Goal: Obtain resource: Download file/media

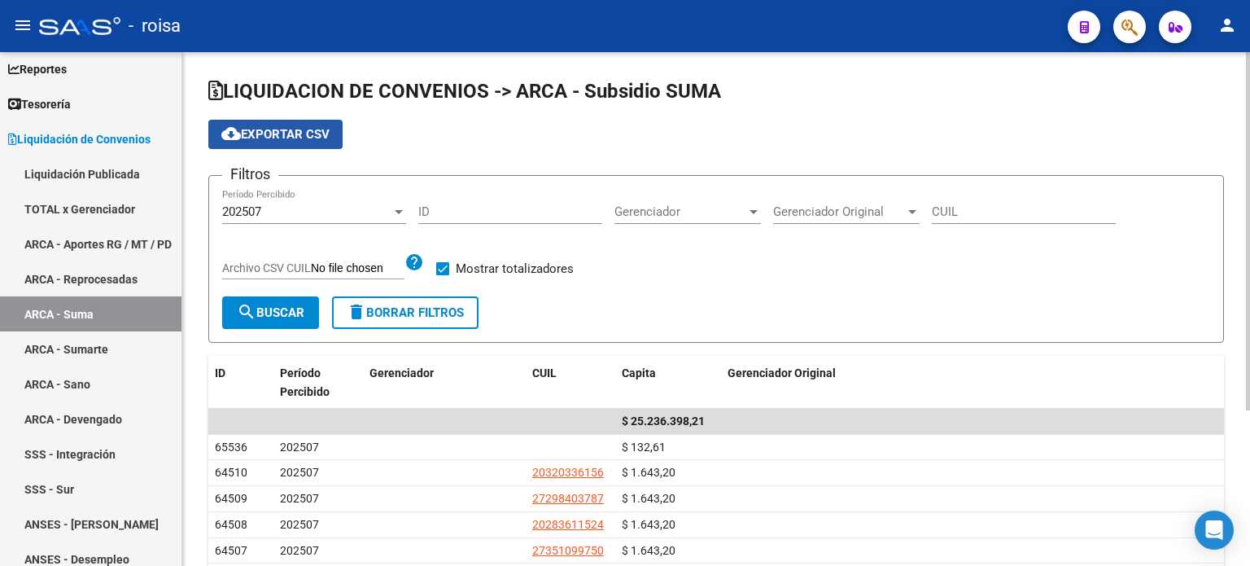
click at [279, 135] on span "cloud_download Exportar CSV" at bounding box center [275, 134] width 108 height 15
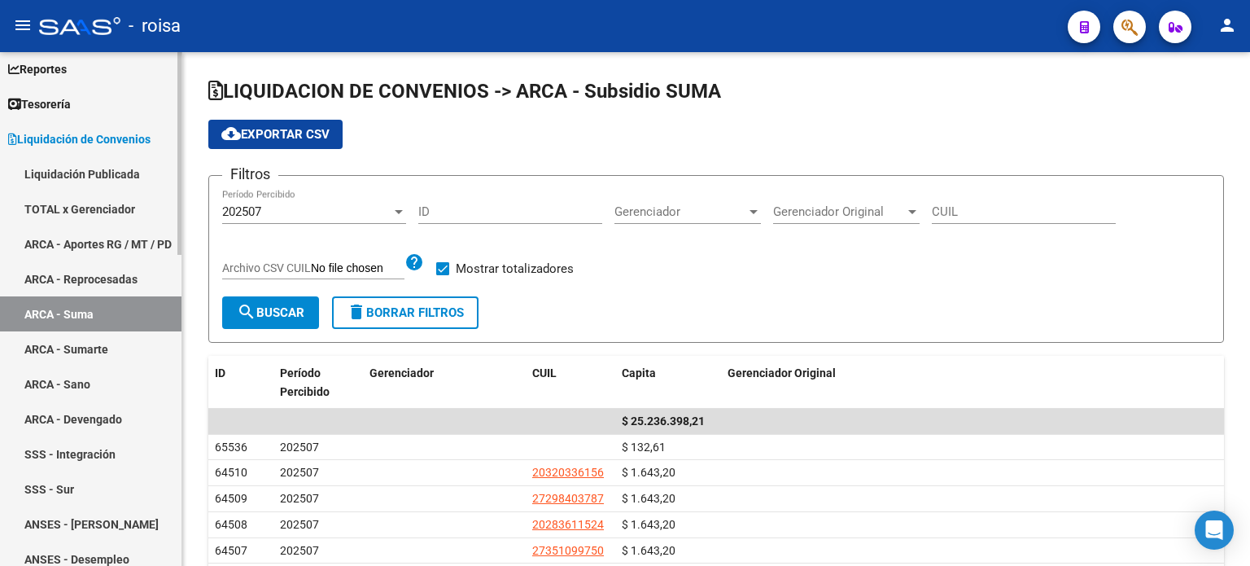
click at [57, 338] on link "ARCA - Sumarte" at bounding box center [90, 348] width 181 height 35
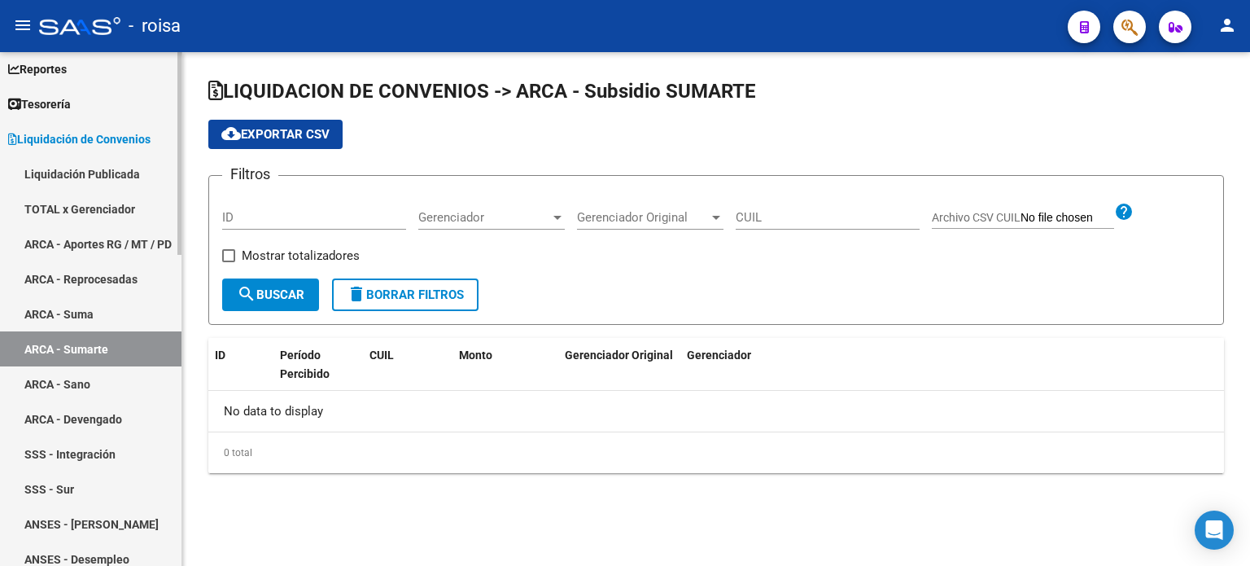
checkbox input "true"
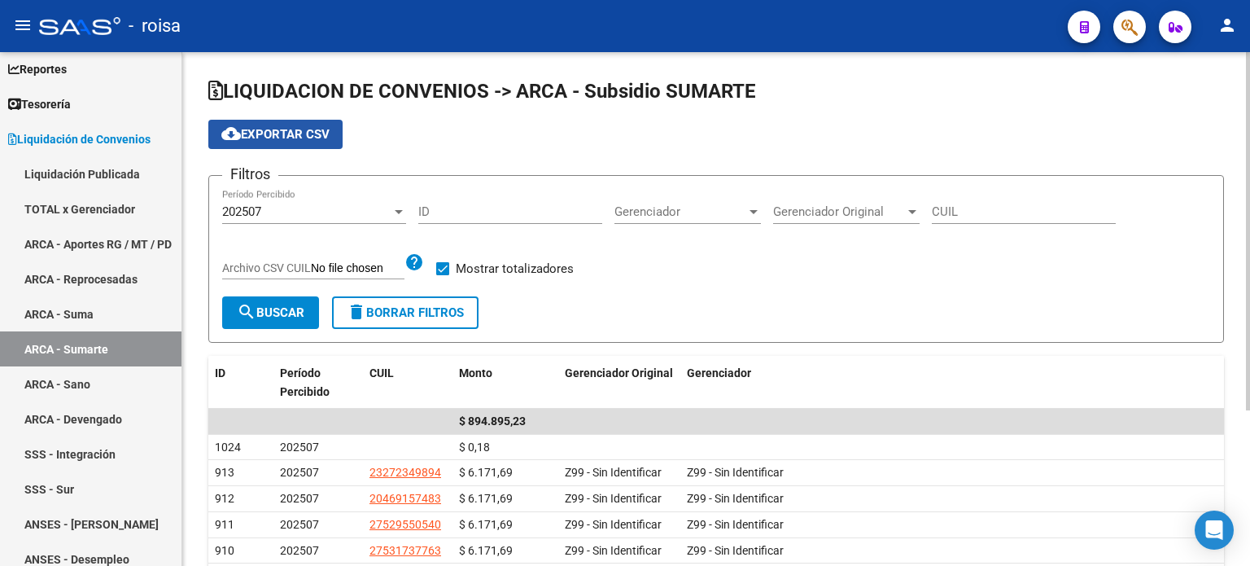
click at [283, 132] on span "cloud_download Exportar CSV" at bounding box center [275, 134] width 108 height 15
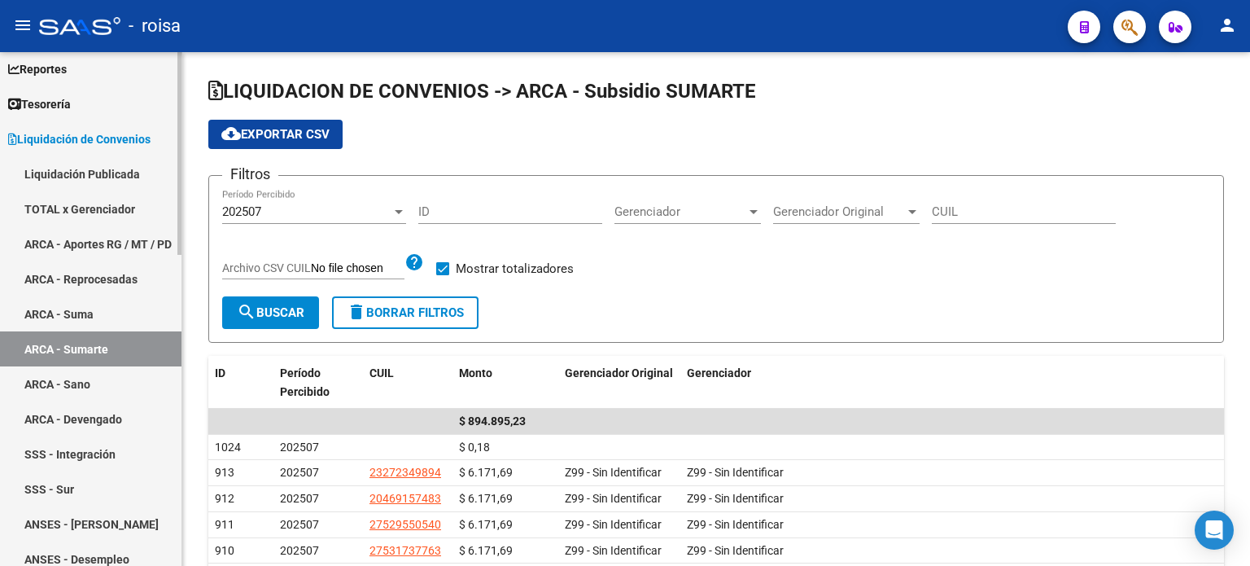
click at [96, 380] on link "ARCA - Sano" at bounding box center [90, 383] width 181 height 35
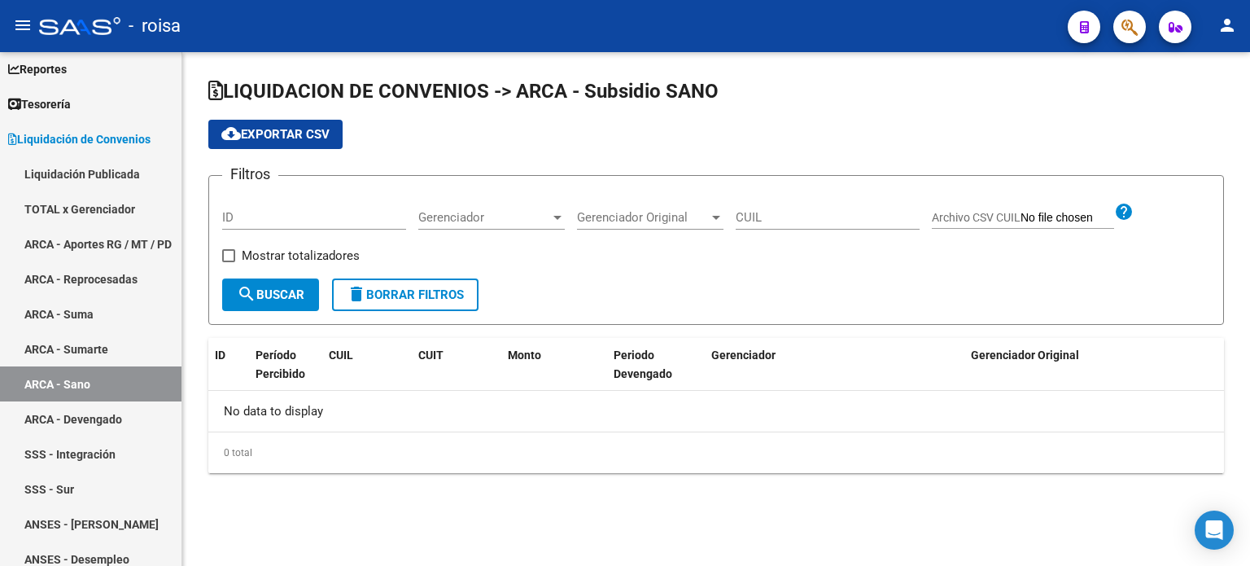
checkbox input "true"
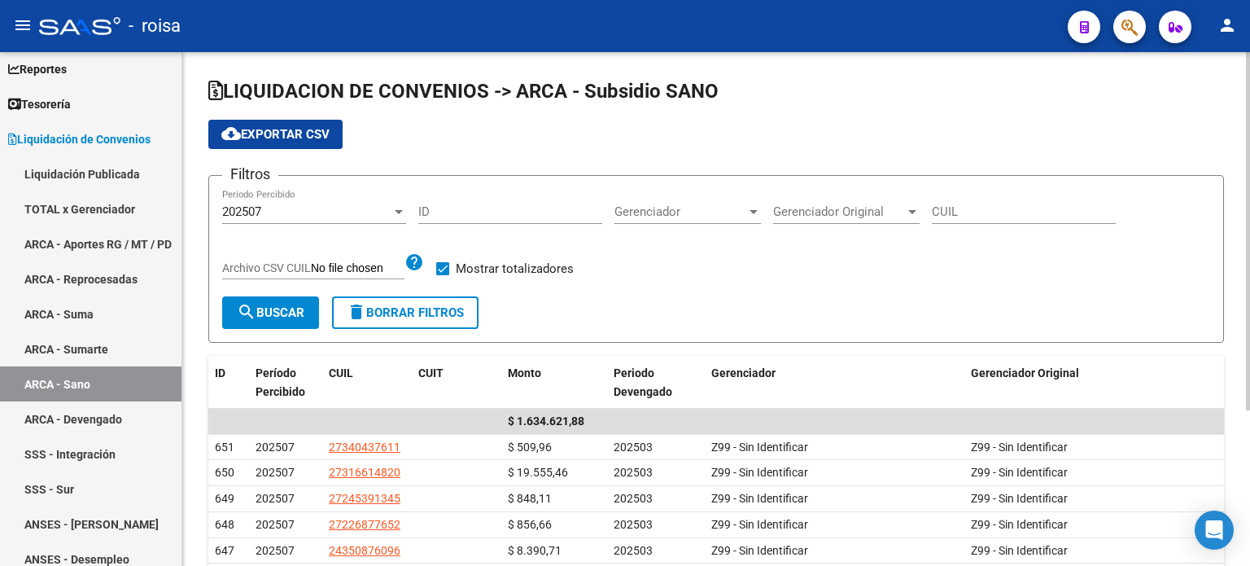
click at [267, 132] on span "cloud_download Exportar CSV" at bounding box center [275, 134] width 108 height 15
click at [284, 136] on span "cloud_download Exportar CSV" at bounding box center [275, 134] width 108 height 15
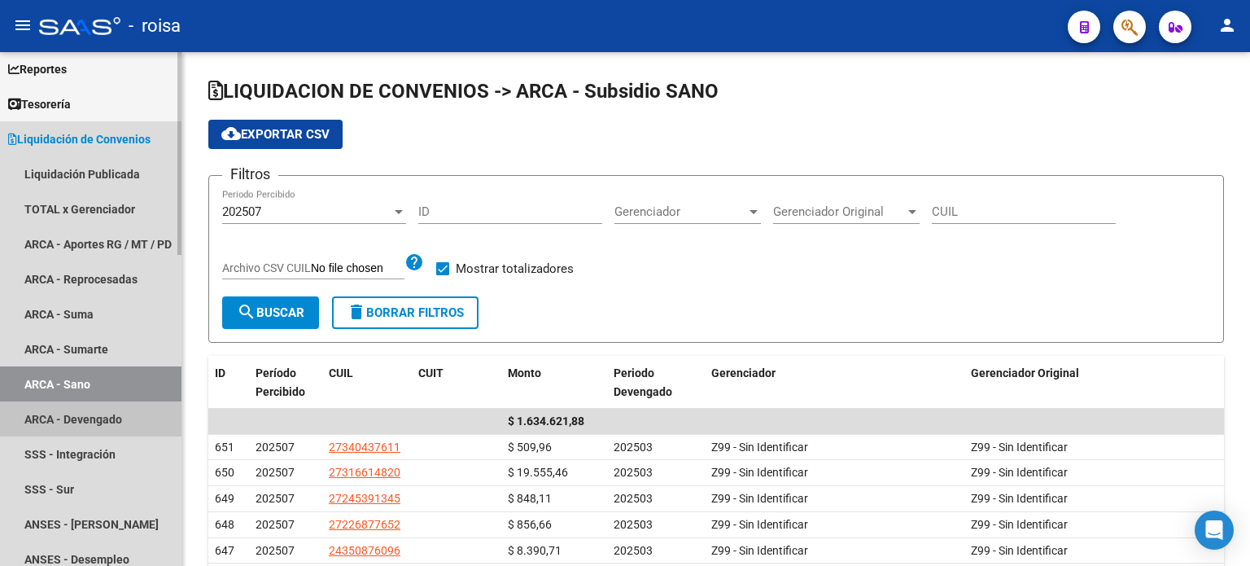
click at [73, 414] on link "ARCA - Devengado" at bounding box center [90, 418] width 181 height 35
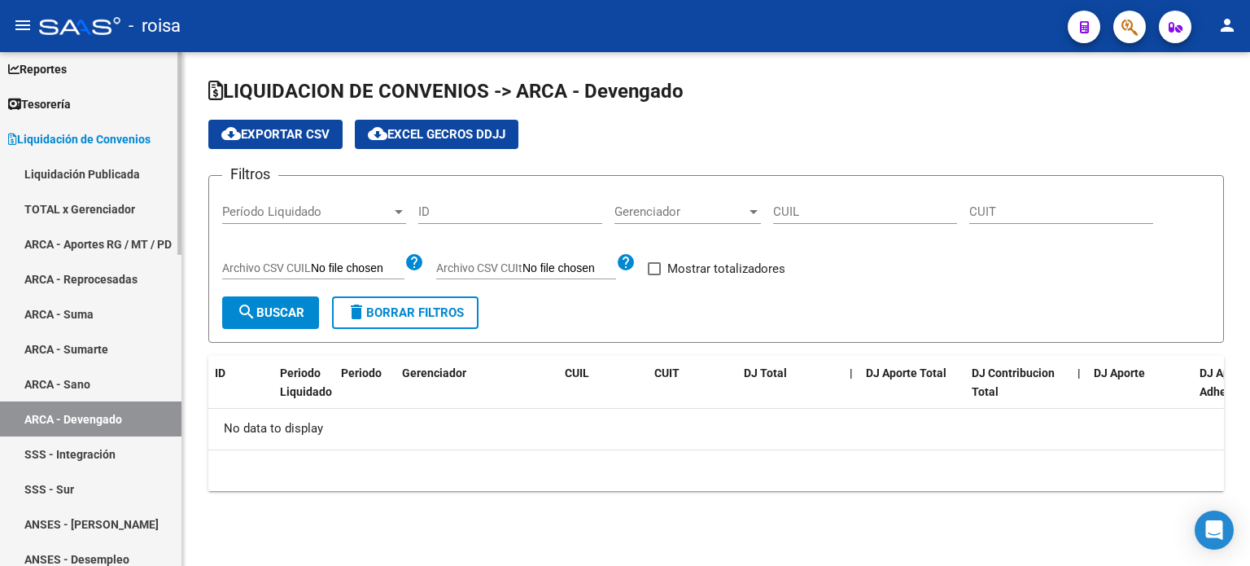
click at [65, 448] on link "SSS - Integración" at bounding box center [90, 453] width 181 height 35
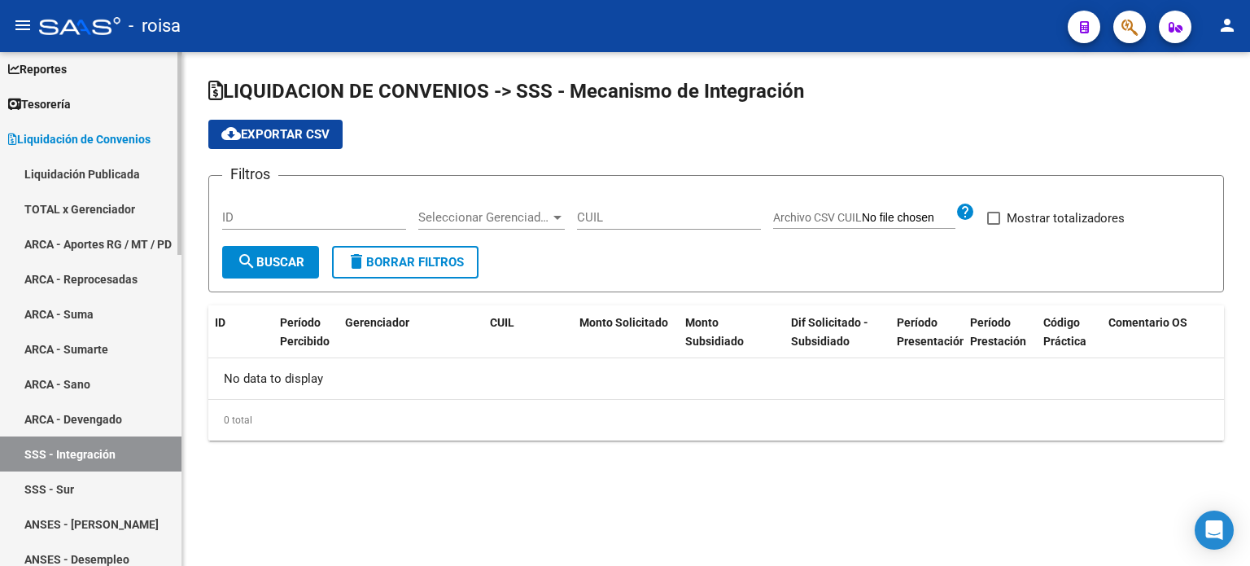
checkbox input "true"
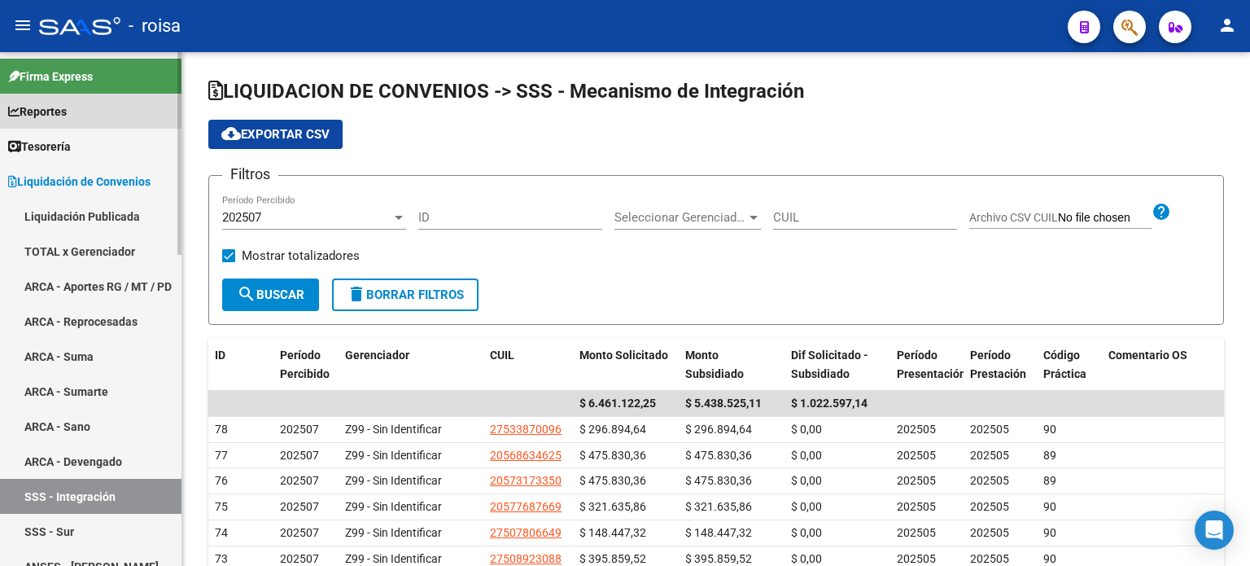
click at [10, 110] on icon at bounding box center [13, 111] width 11 height 11
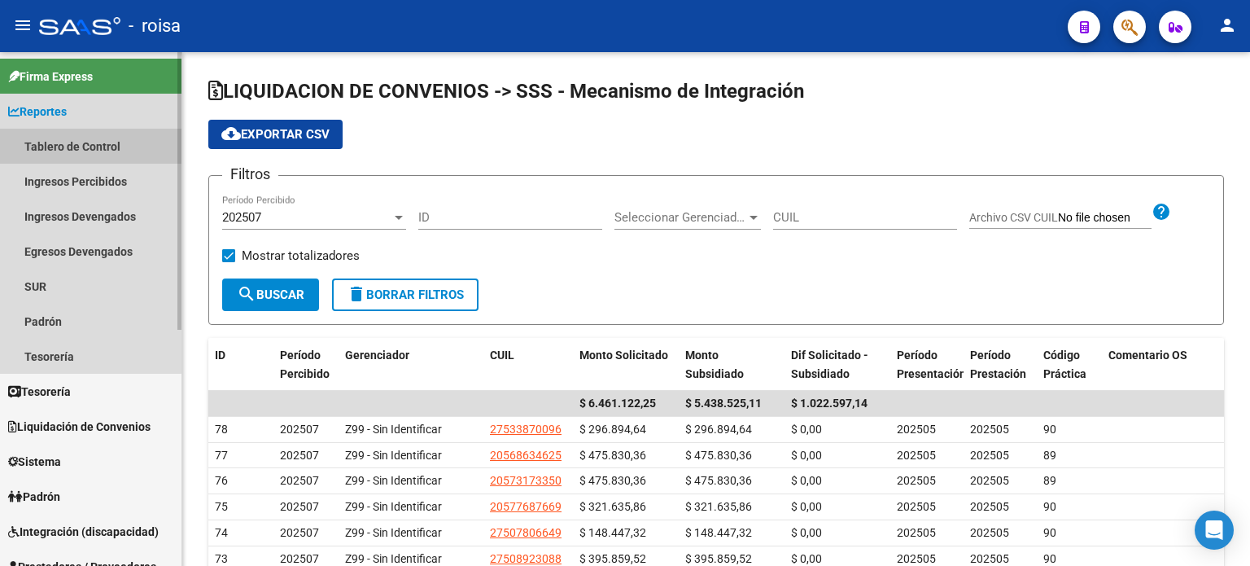
click at [38, 147] on link "Tablero de Control" at bounding box center [90, 146] width 181 height 35
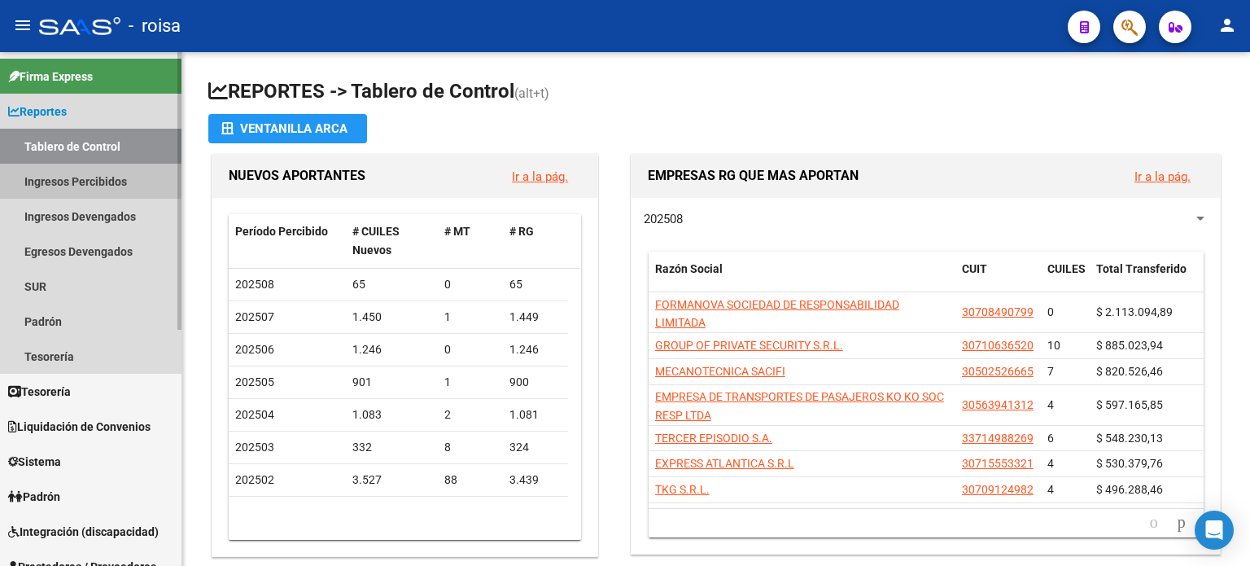
click at [52, 173] on link "Ingresos Percibidos" at bounding box center [90, 181] width 181 height 35
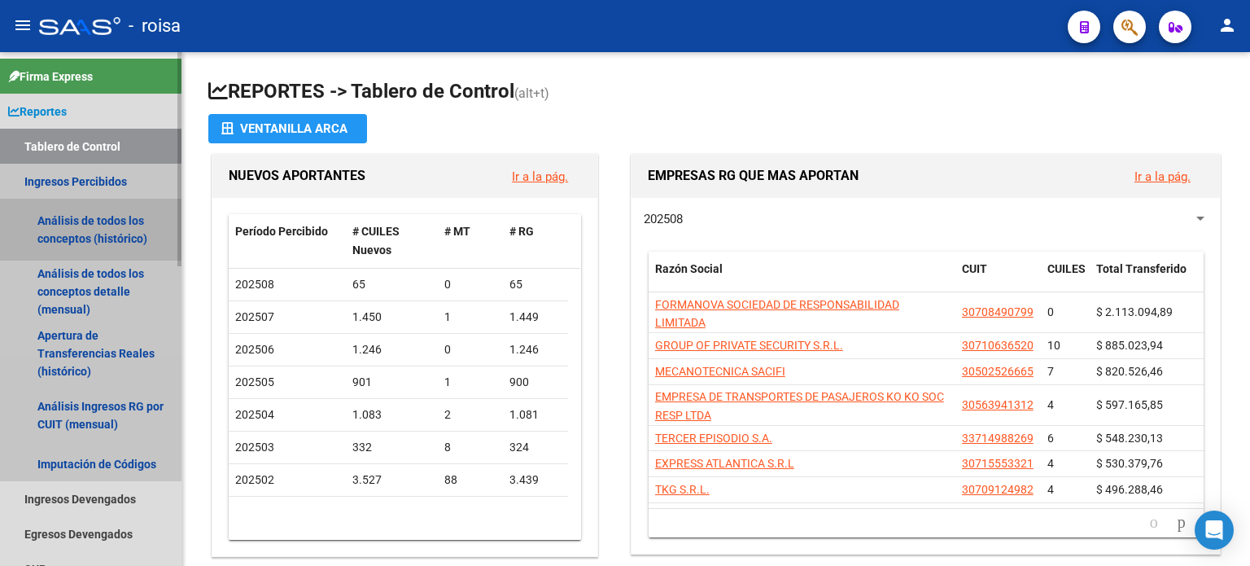
click at [55, 226] on link "Análisis de todos los conceptos (histórico)" at bounding box center [90, 230] width 181 height 62
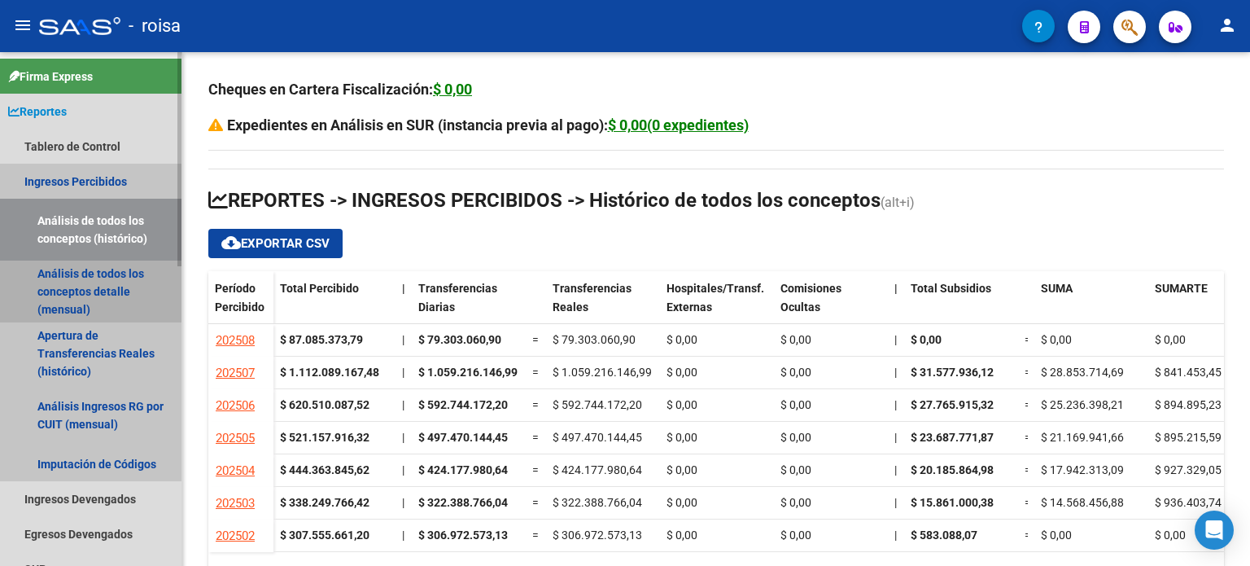
click at [62, 286] on link "Análisis de todos los conceptos detalle (mensual)" at bounding box center [90, 291] width 181 height 62
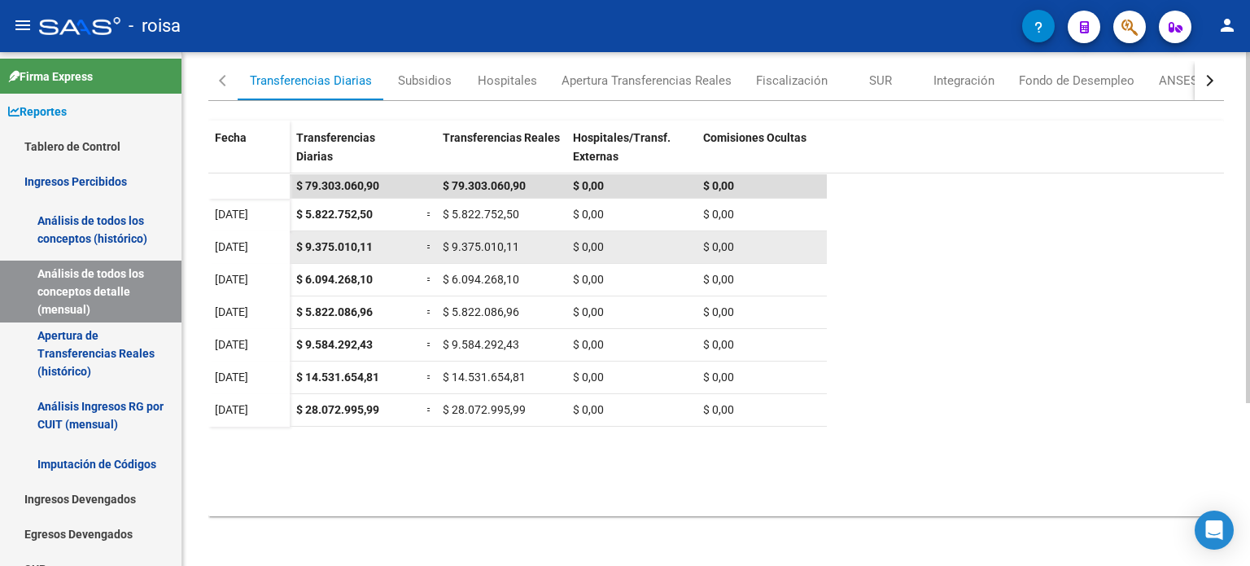
scroll to position [156, 0]
